Goal: Information Seeking & Learning: Check status

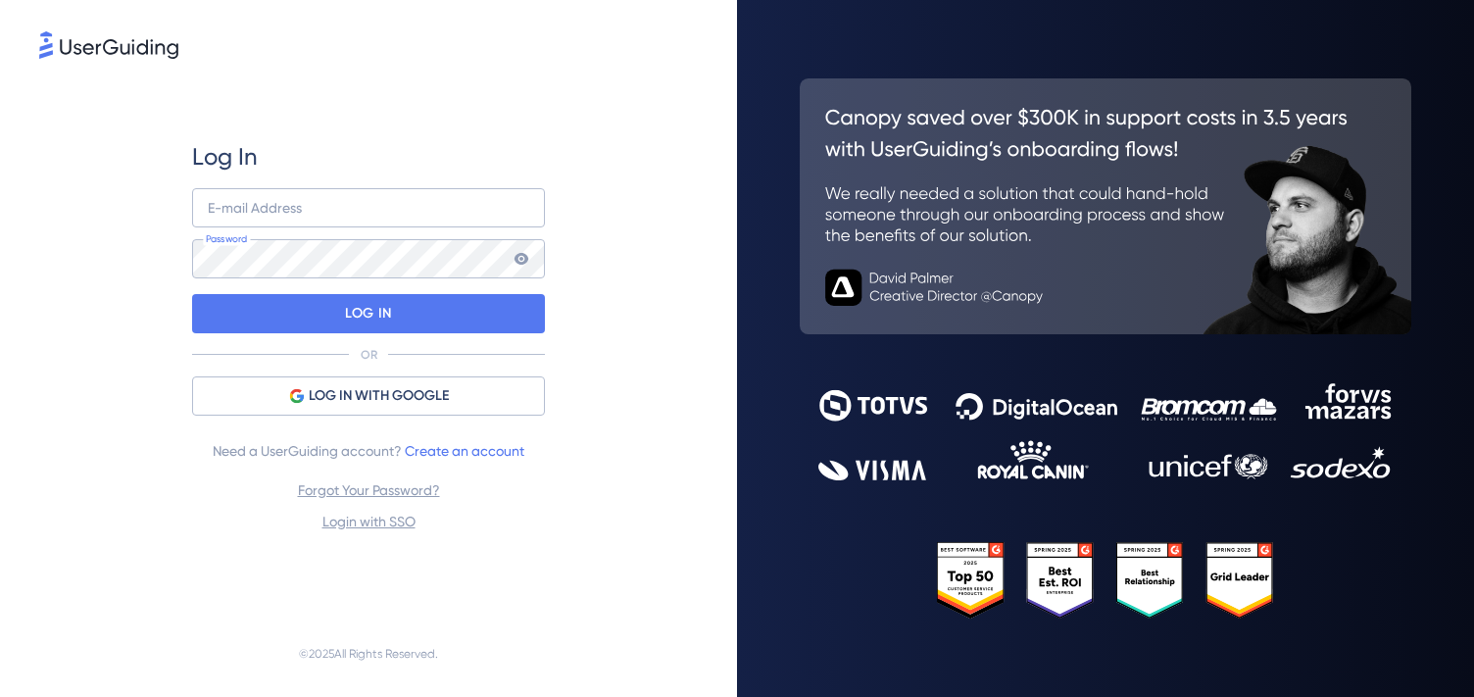
click at [392, 391] on span "LOG IN WITH GOOGLE" at bounding box center [379, 396] width 140 height 24
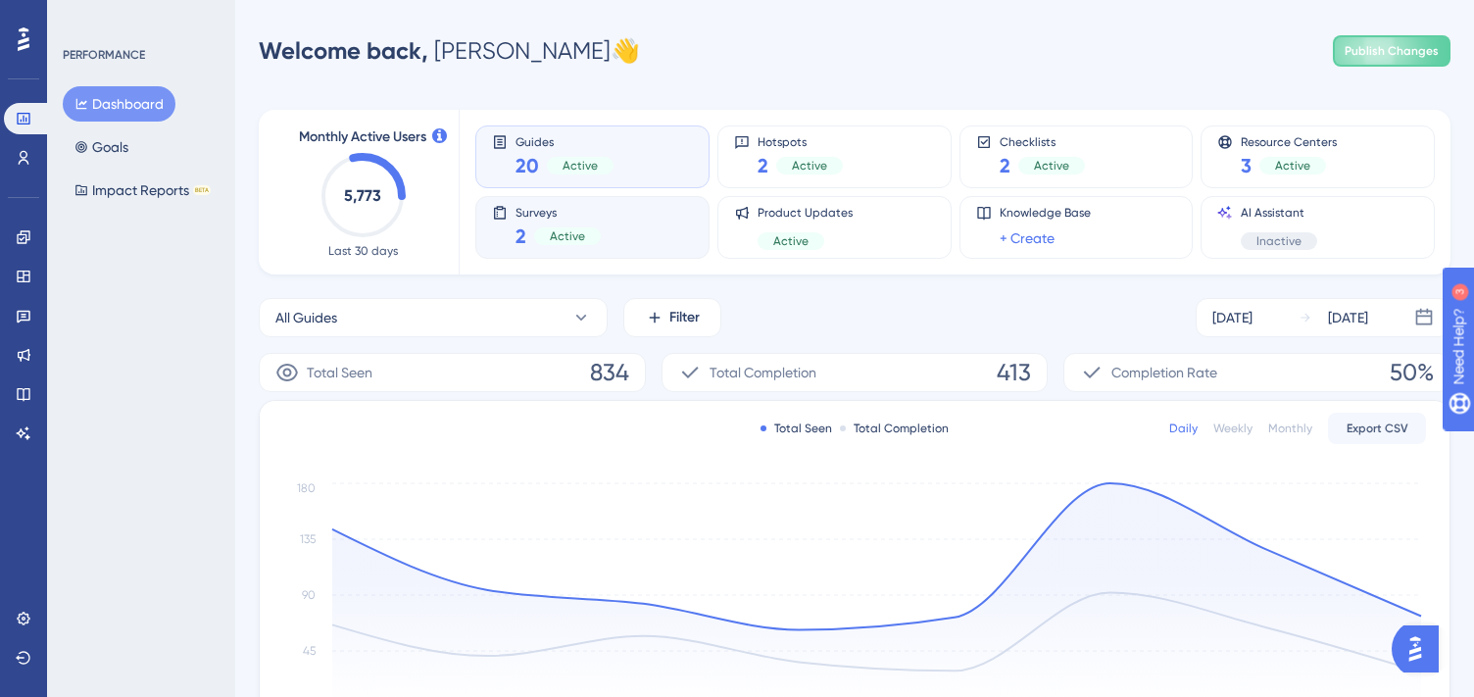
click at [560, 230] on span "Active" at bounding box center [567, 236] width 35 height 16
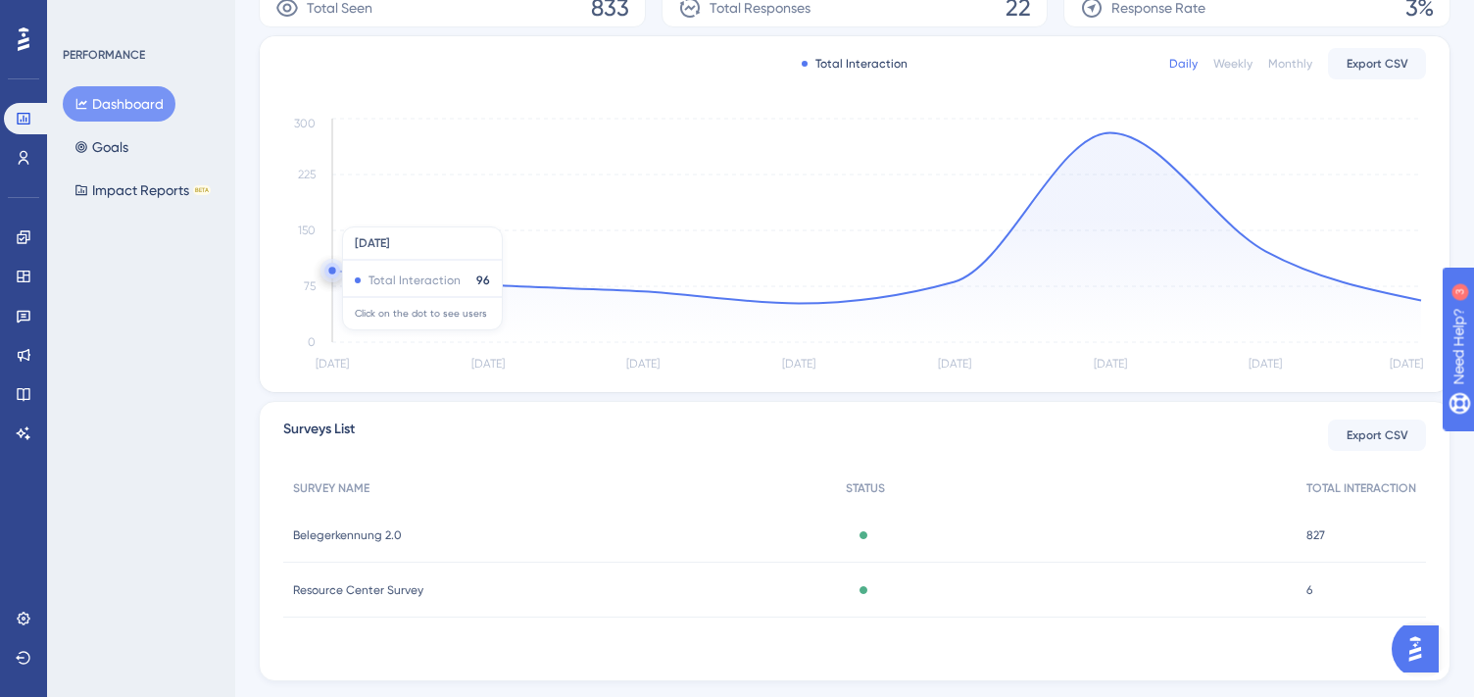
scroll to position [412, 0]
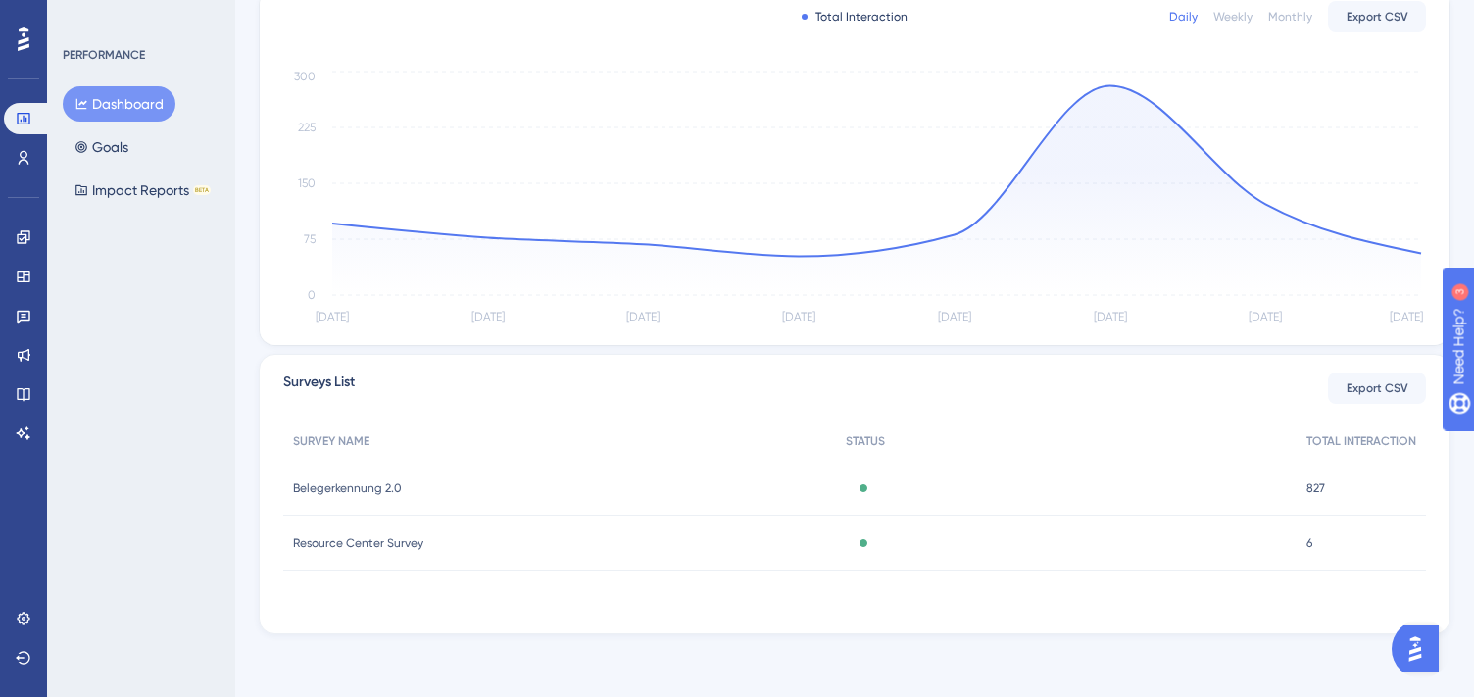
click at [360, 483] on span "Belegerkennung 2.0" at bounding box center [347, 488] width 109 height 16
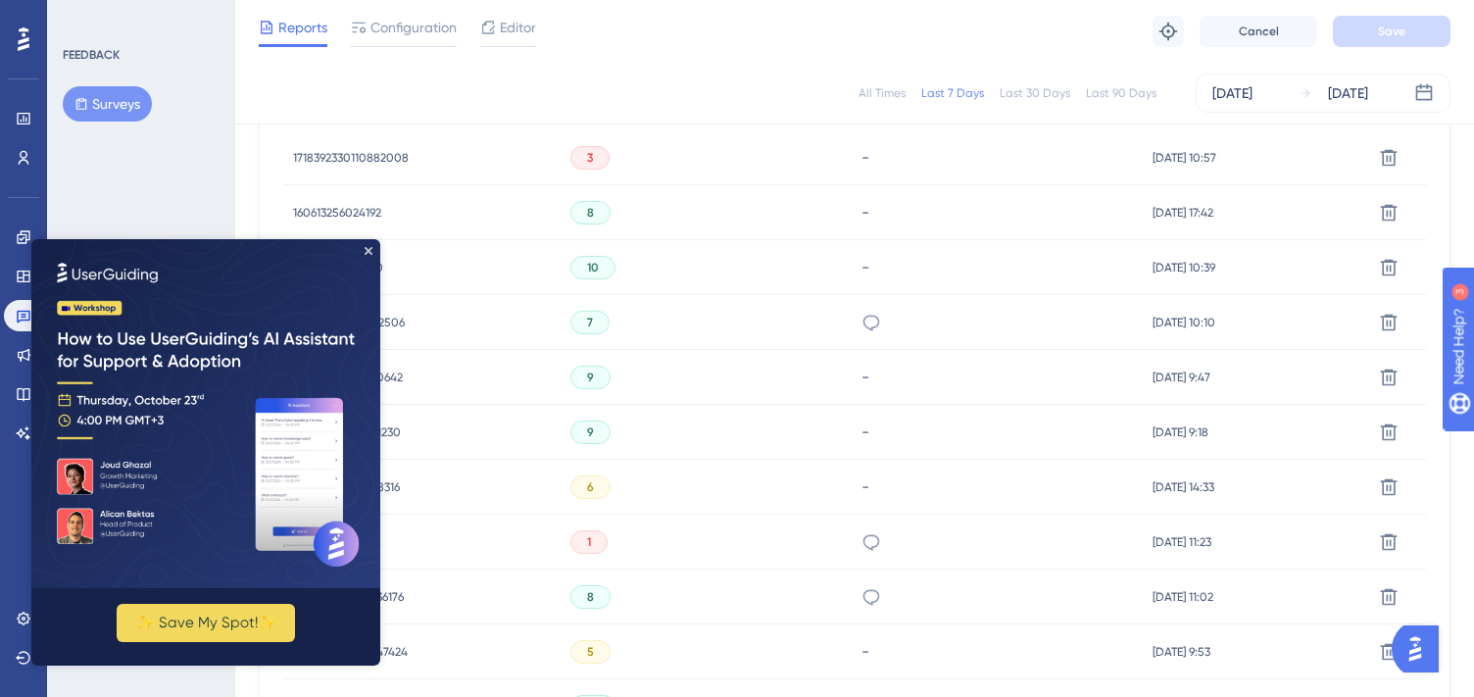
scroll to position [763, 0]
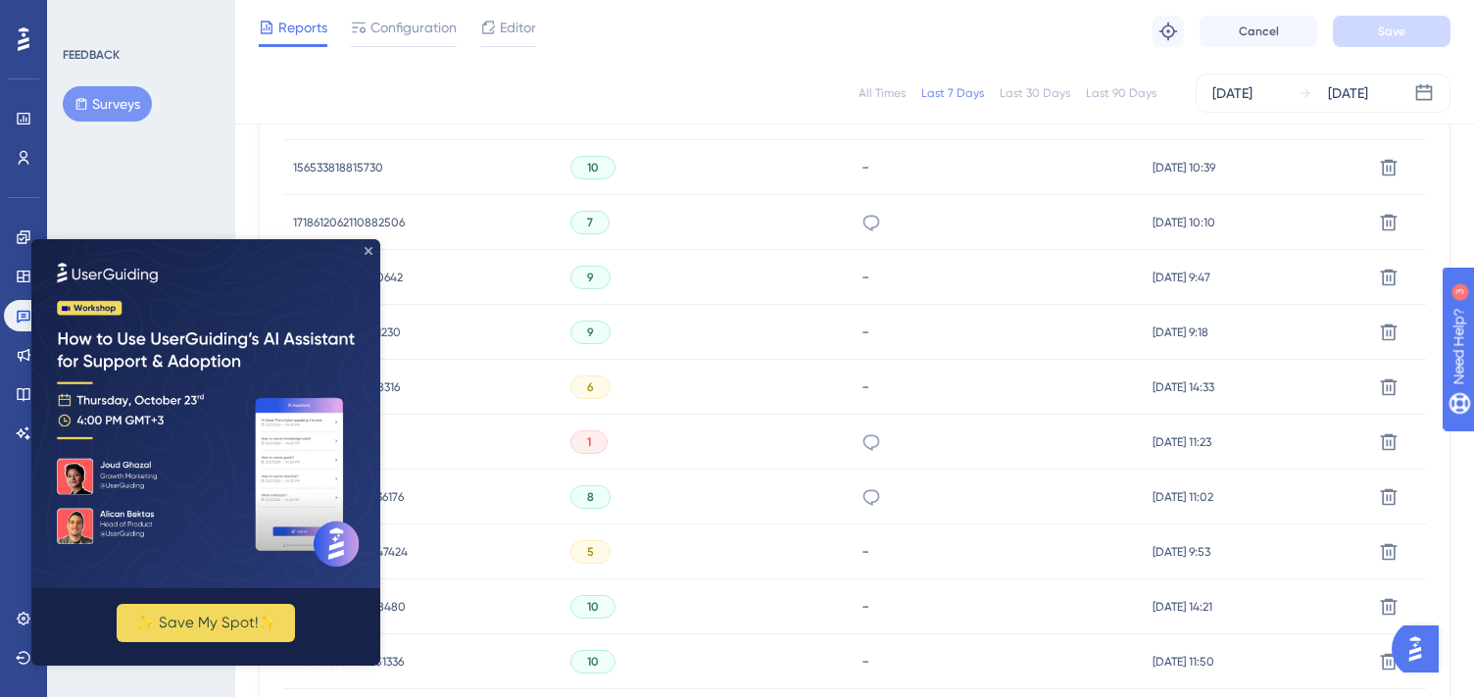
click at [372, 250] on icon "Close Preview" at bounding box center [369, 251] width 8 height 8
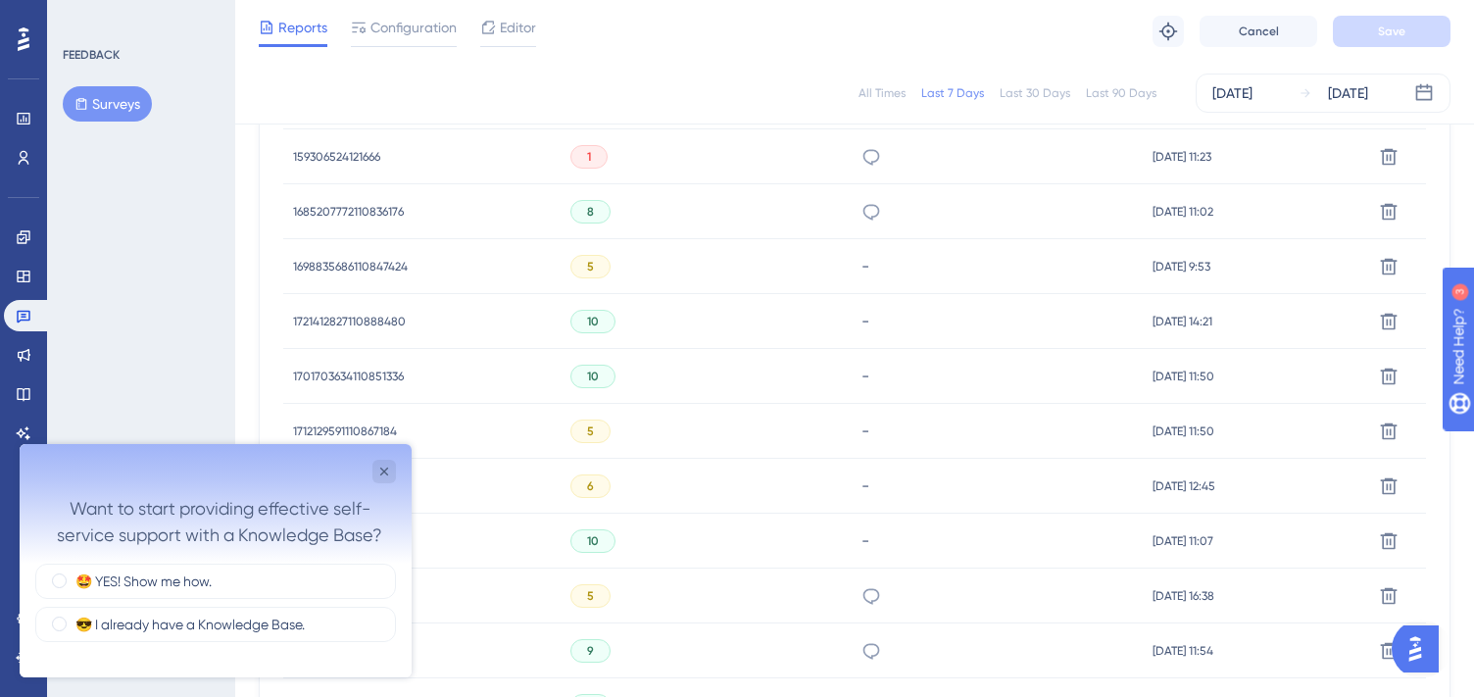
scroll to position [0, 0]
click at [382, 474] on icon "Close survey" at bounding box center [384, 472] width 16 height 16
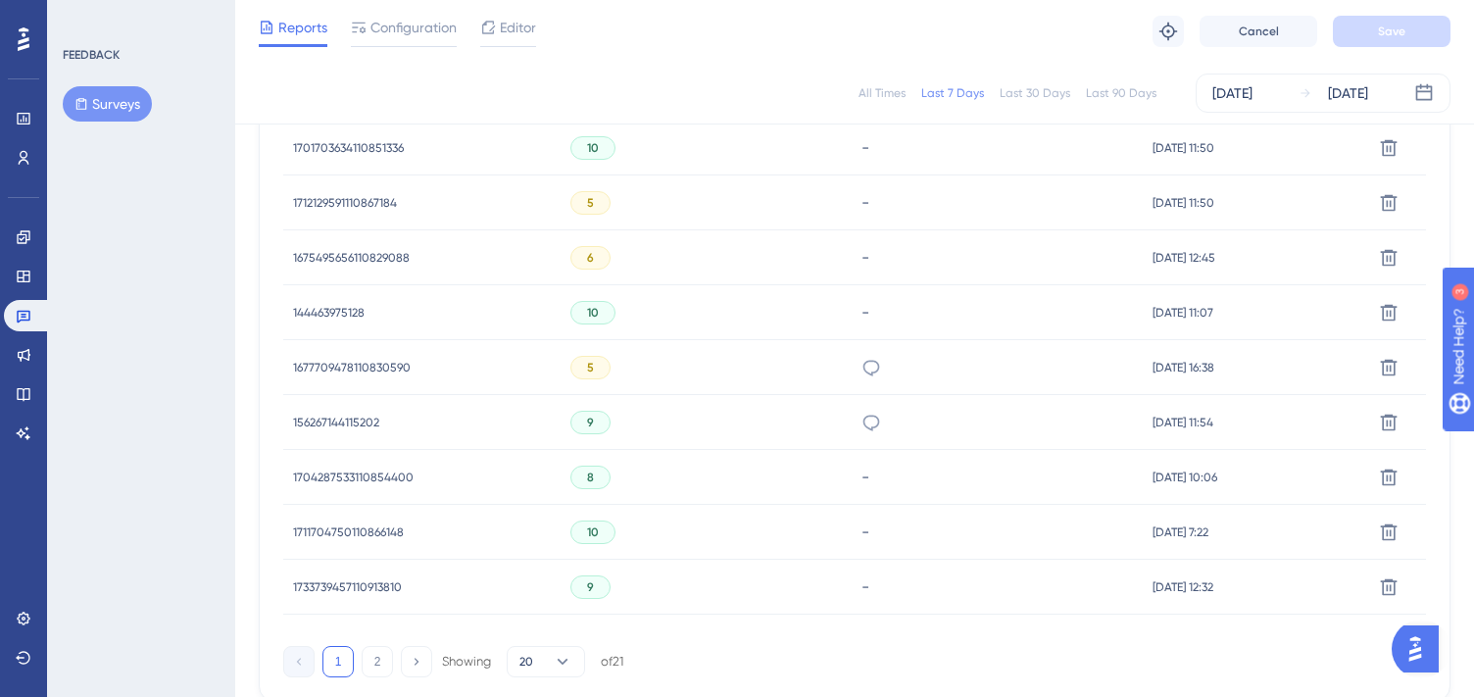
scroll to position [1383, 0]
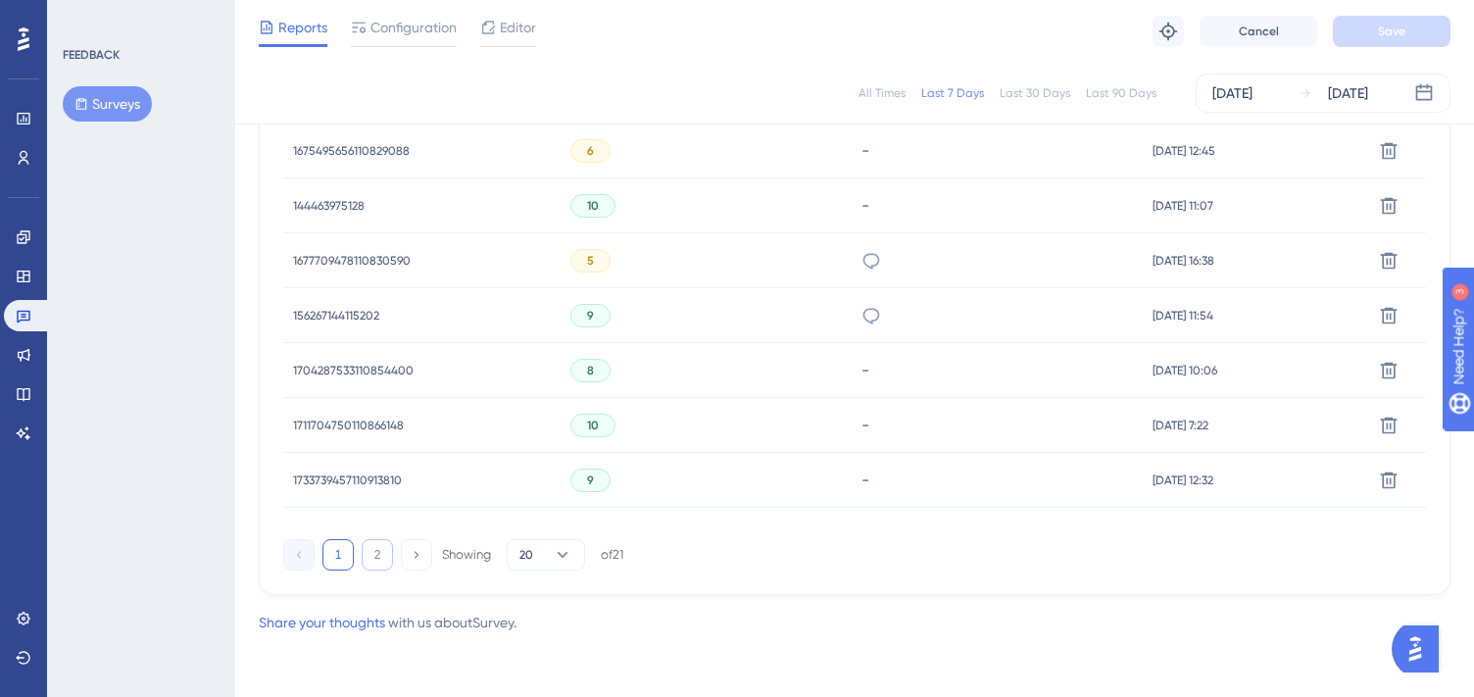
click at [372, 549] on button "2" at bounding box center [377, 554] width 31 height 31
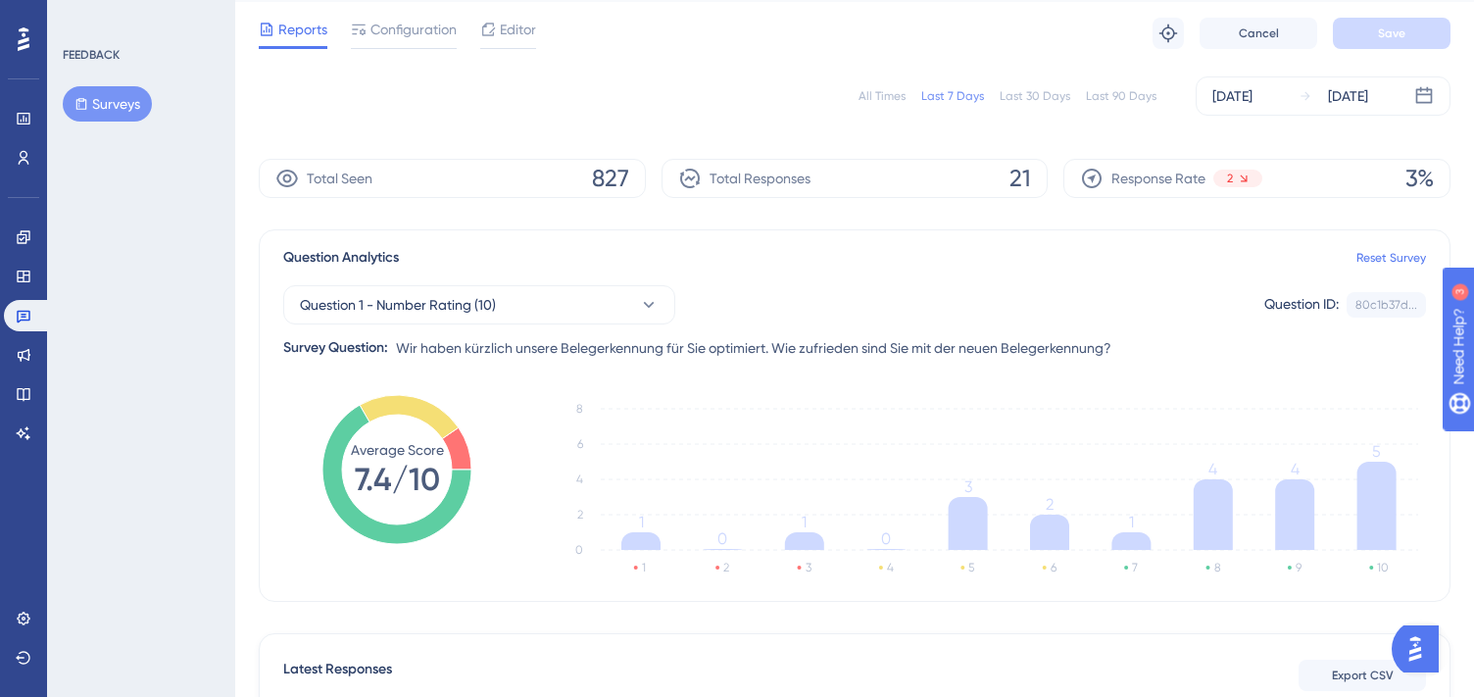
scroll to position [50, 0]
click at [1038, 103] on div "Last 30 Days" at bounding box center [1035, 99] width 71 height 16
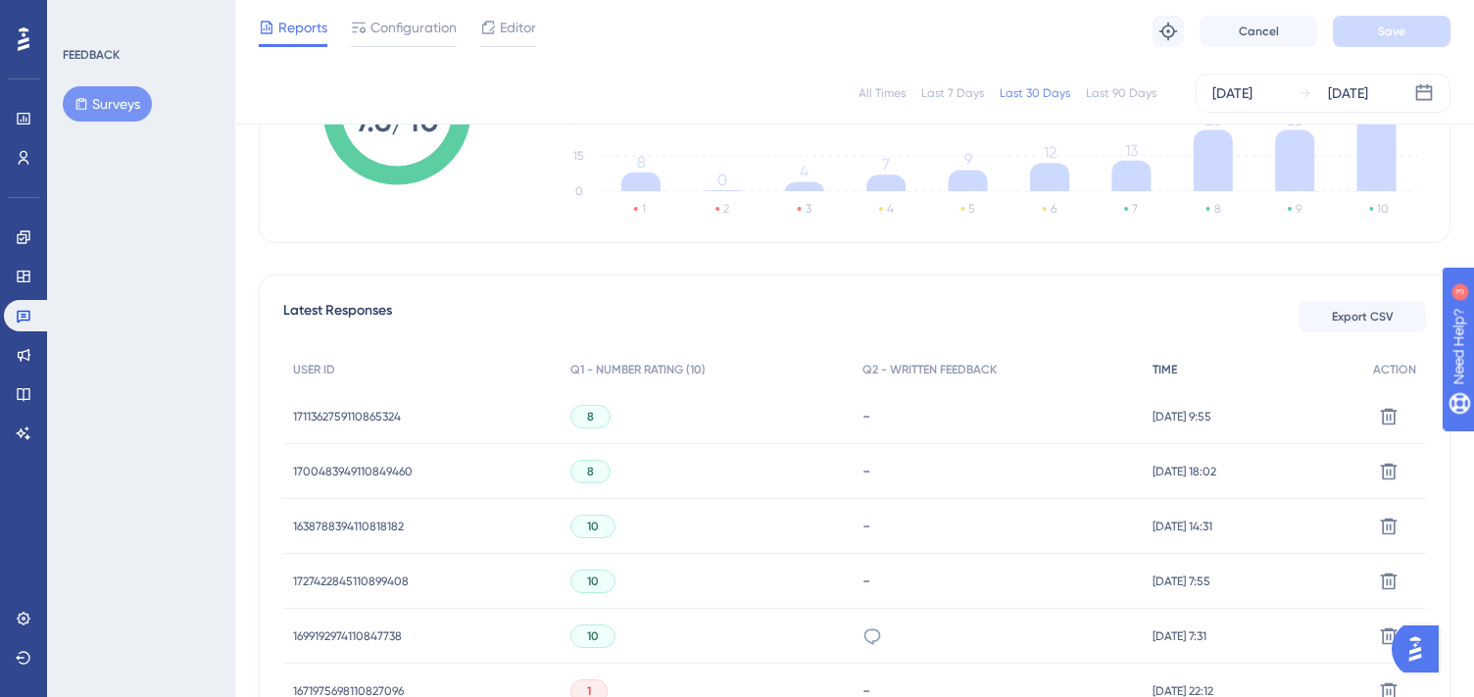
scroll to position [400, 0]
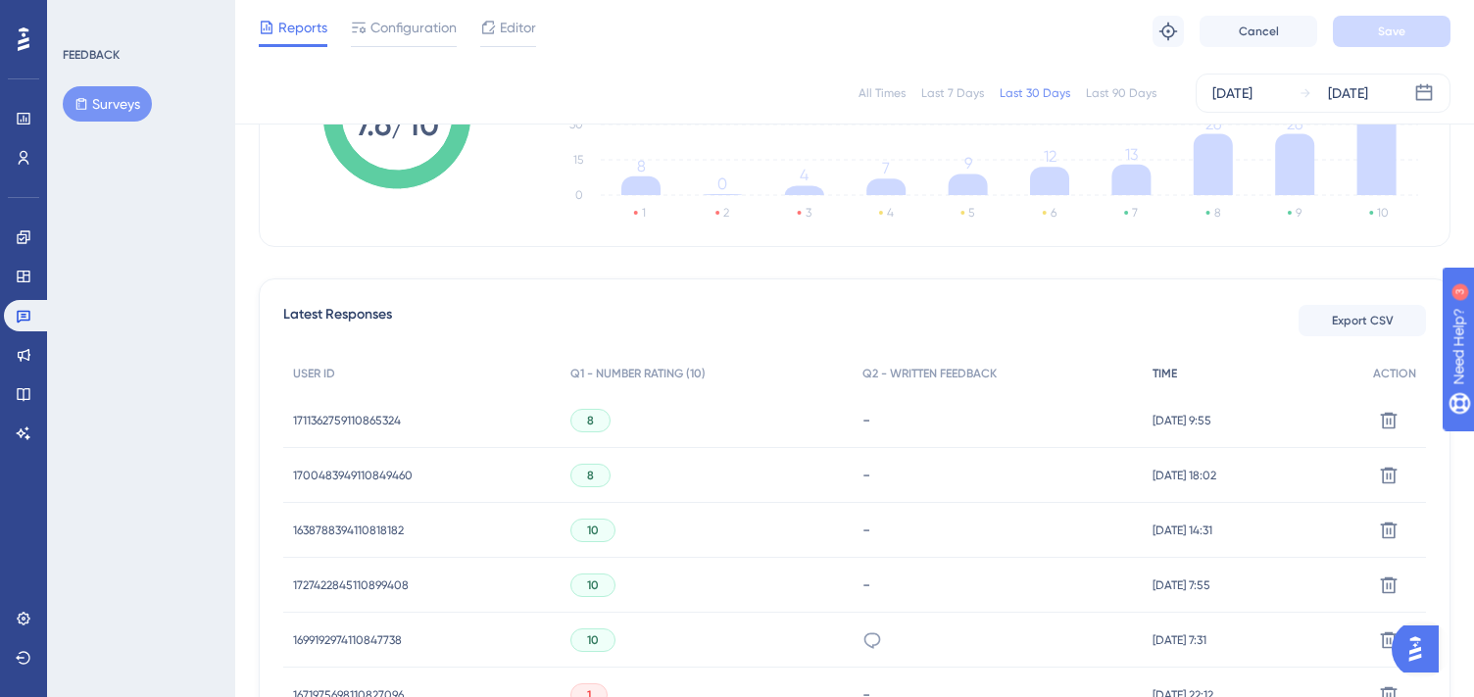
click at [1153, 368] on span "TIME" at bounding box center [1165, 374] width 25 height 16
click at [912, 375] on span "Q2 - WRITTEN FEEDBACK" at bounding box center [930, 374] width 134 height 16
click at [1153, 373] on span "TIME" at bounding box center [1165, 374] width 25 height 16
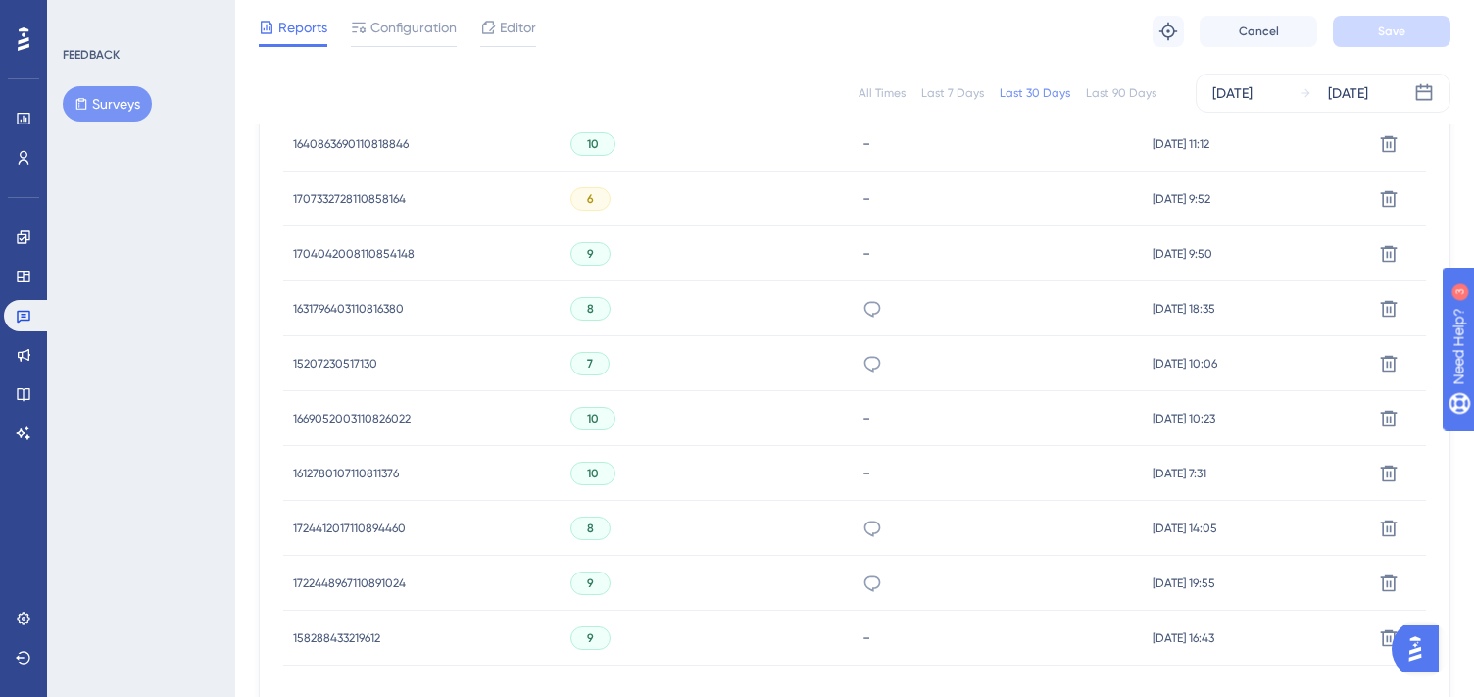
scroll to position [1383, 0]
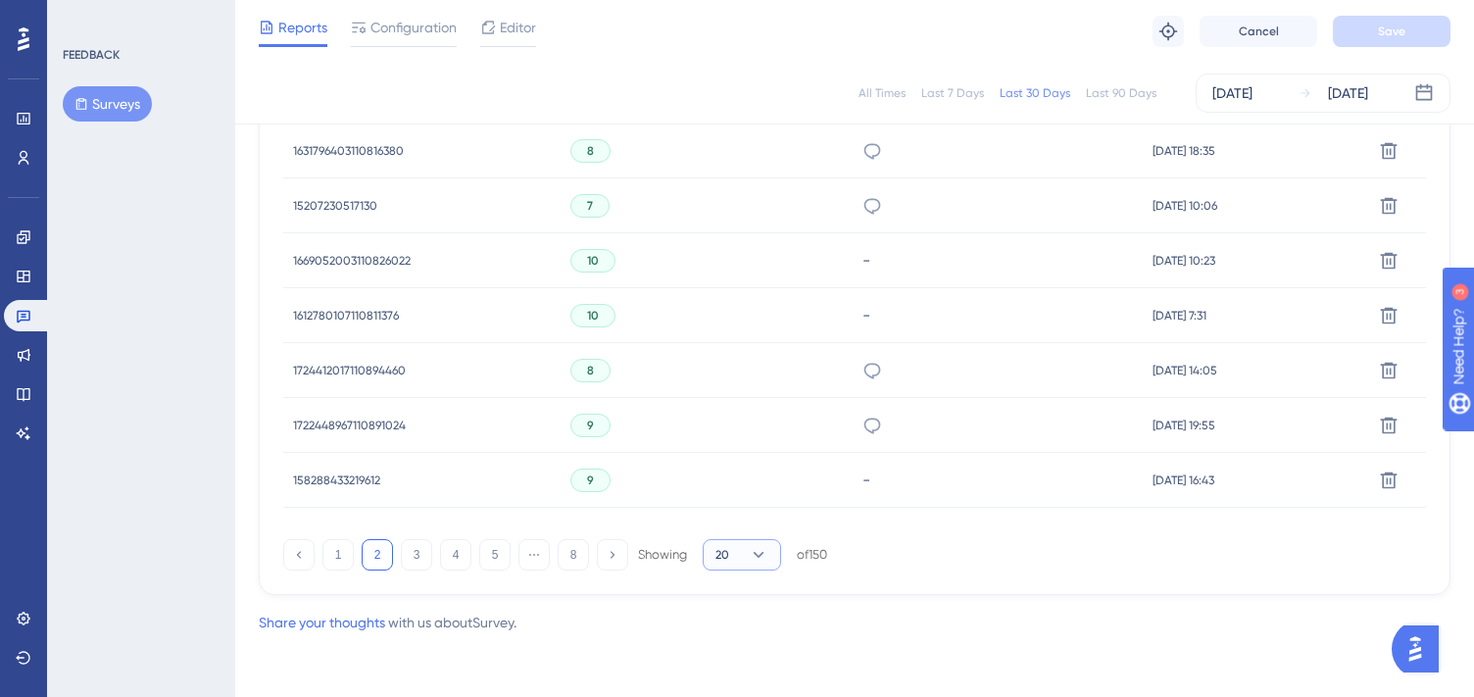
click at [758, 553] on icon at bounding box center [759, 555] width 20 height 20
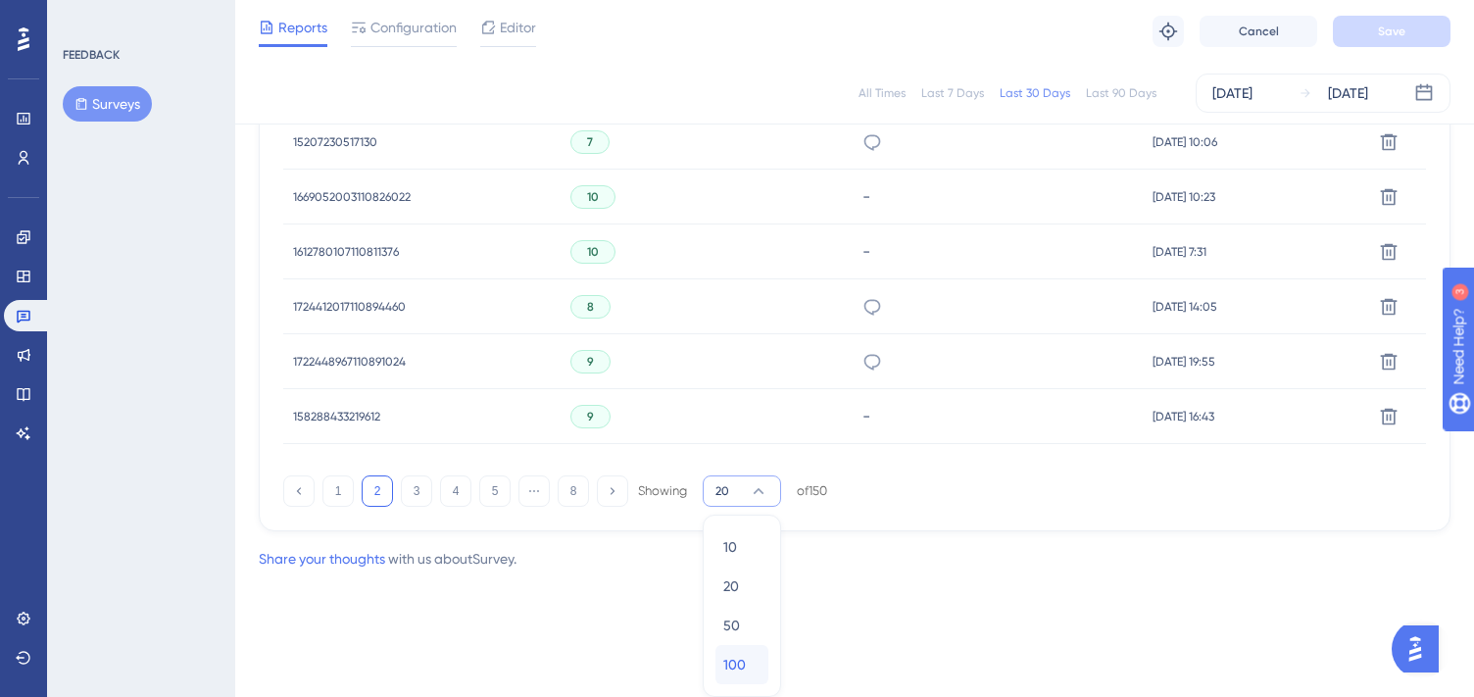
click at [742, 661] on span "100" at bounding box center [734, 665] width 23 height 24
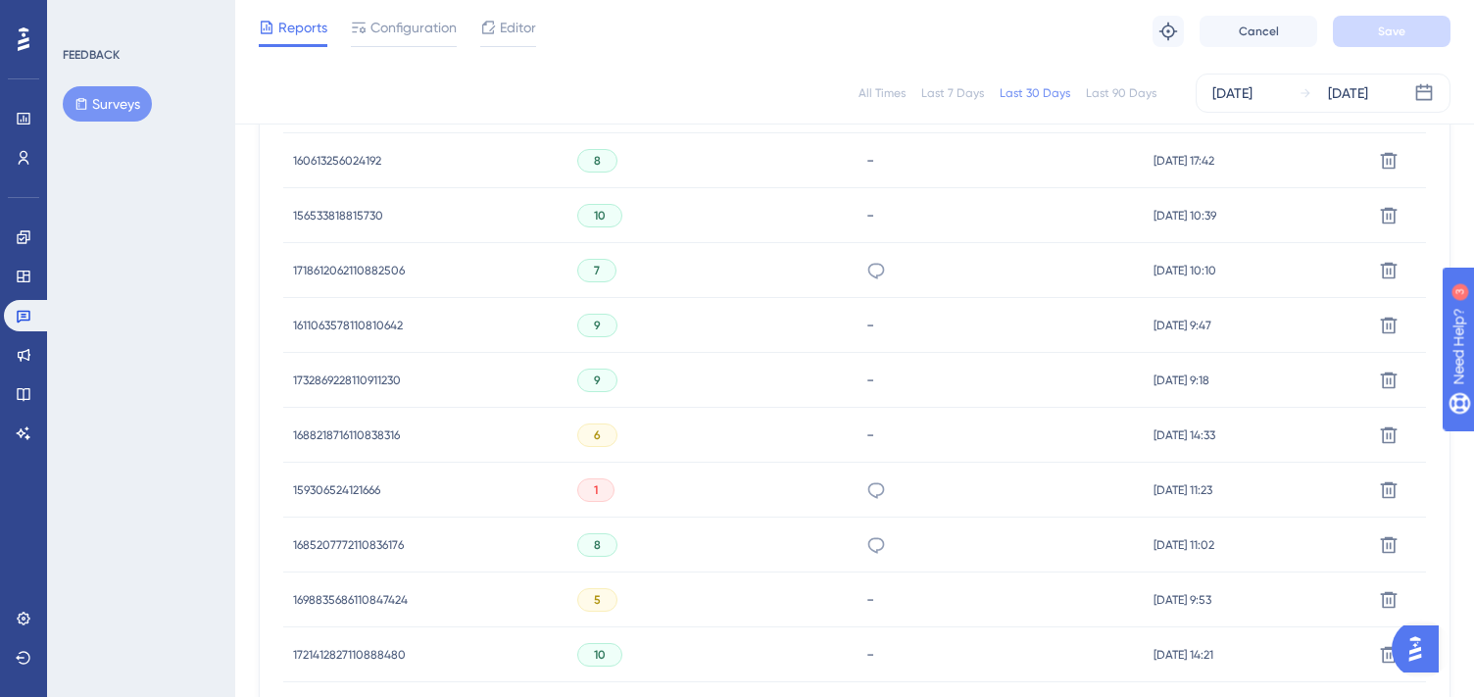
scroll to position [916, 0]
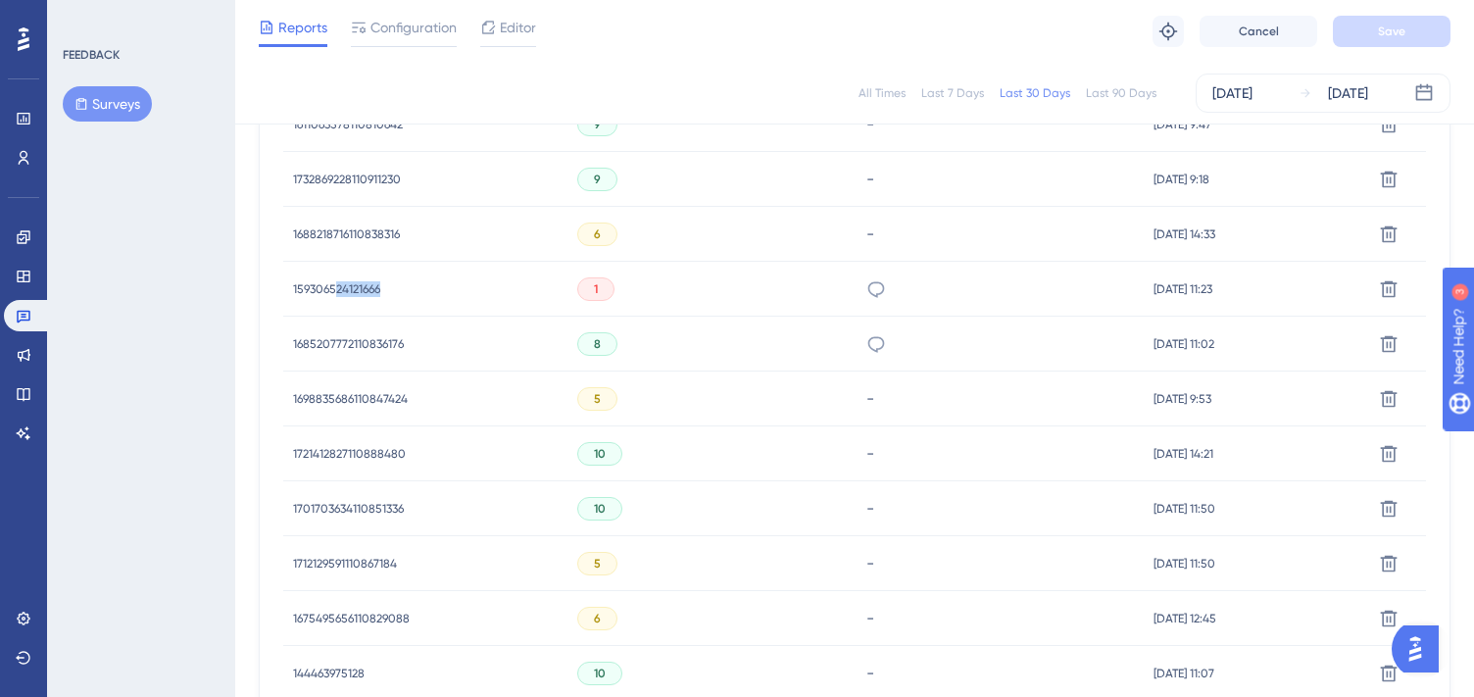
drag, startPoint x: 392, startPoint y: 286, endPoint x: 335, endPoint y: 289, distance: 56.9
click at [335, 289] on div "159306524121666 159306524121666" at bounding box center [425, 289] width 284 height 55
copy span "24121666"
